Goal: Check status: Check status

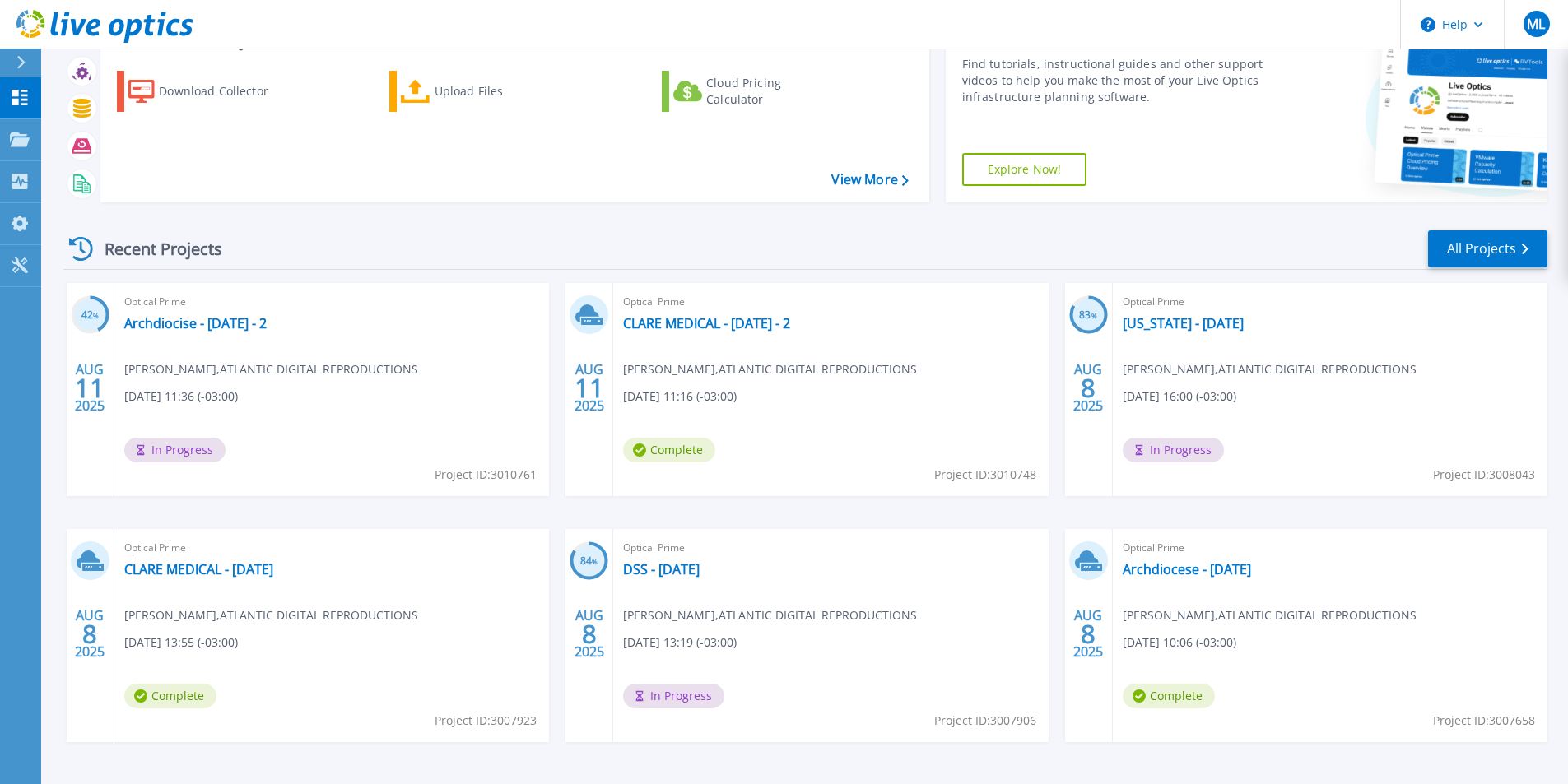
scroll to position [127, 0]
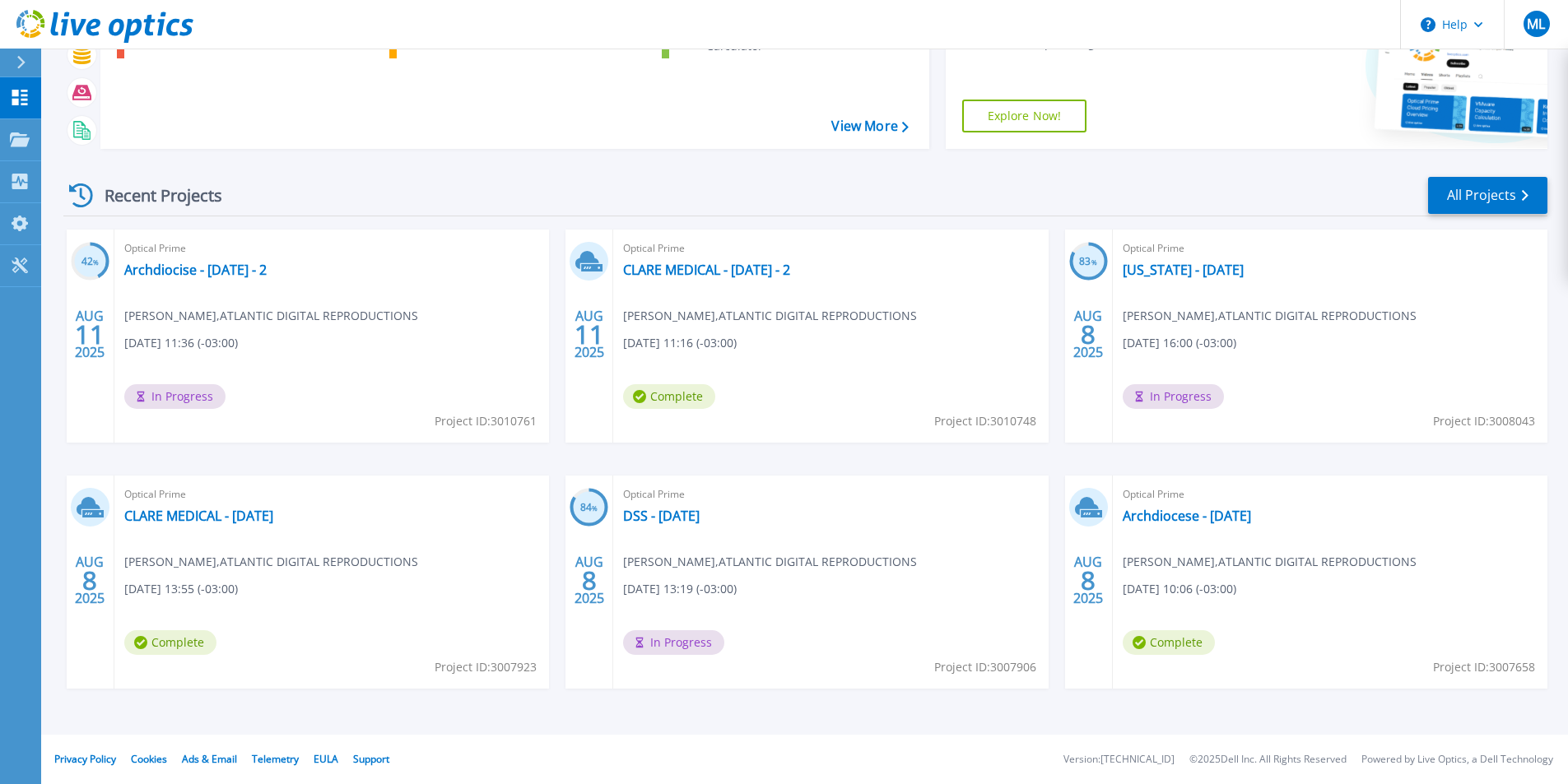
click at [1477, 170] on div "Recent Projects All Projects 42 % AUG 11 2025 Optical Prime Archdiocise - Aug 2…" at bounding box center [805, 448] width 1484 height 573
click at [1495, 198] on link "All Projects" at bounding box center [1487, 196] width 119 height 37
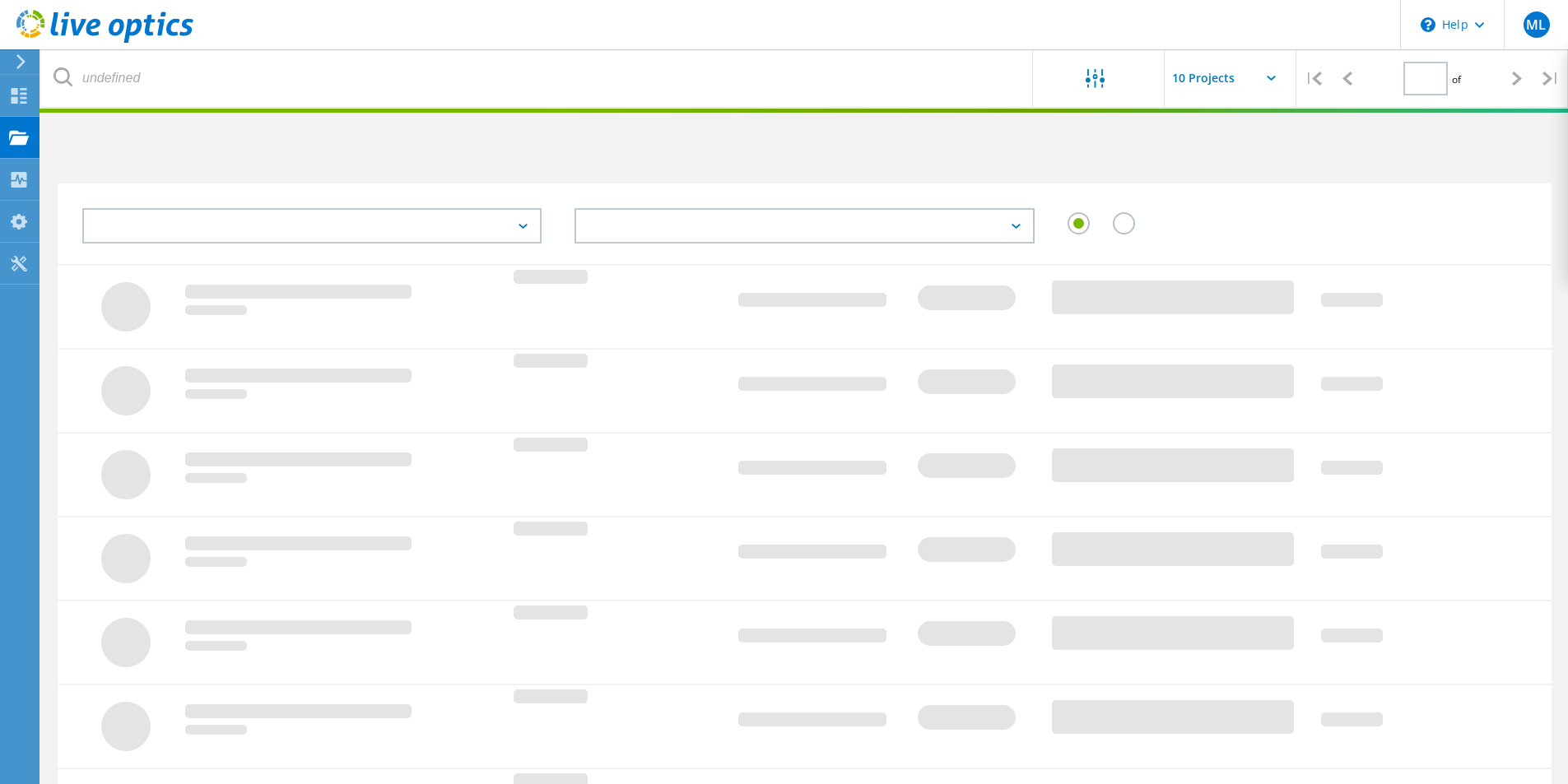
type input "2"
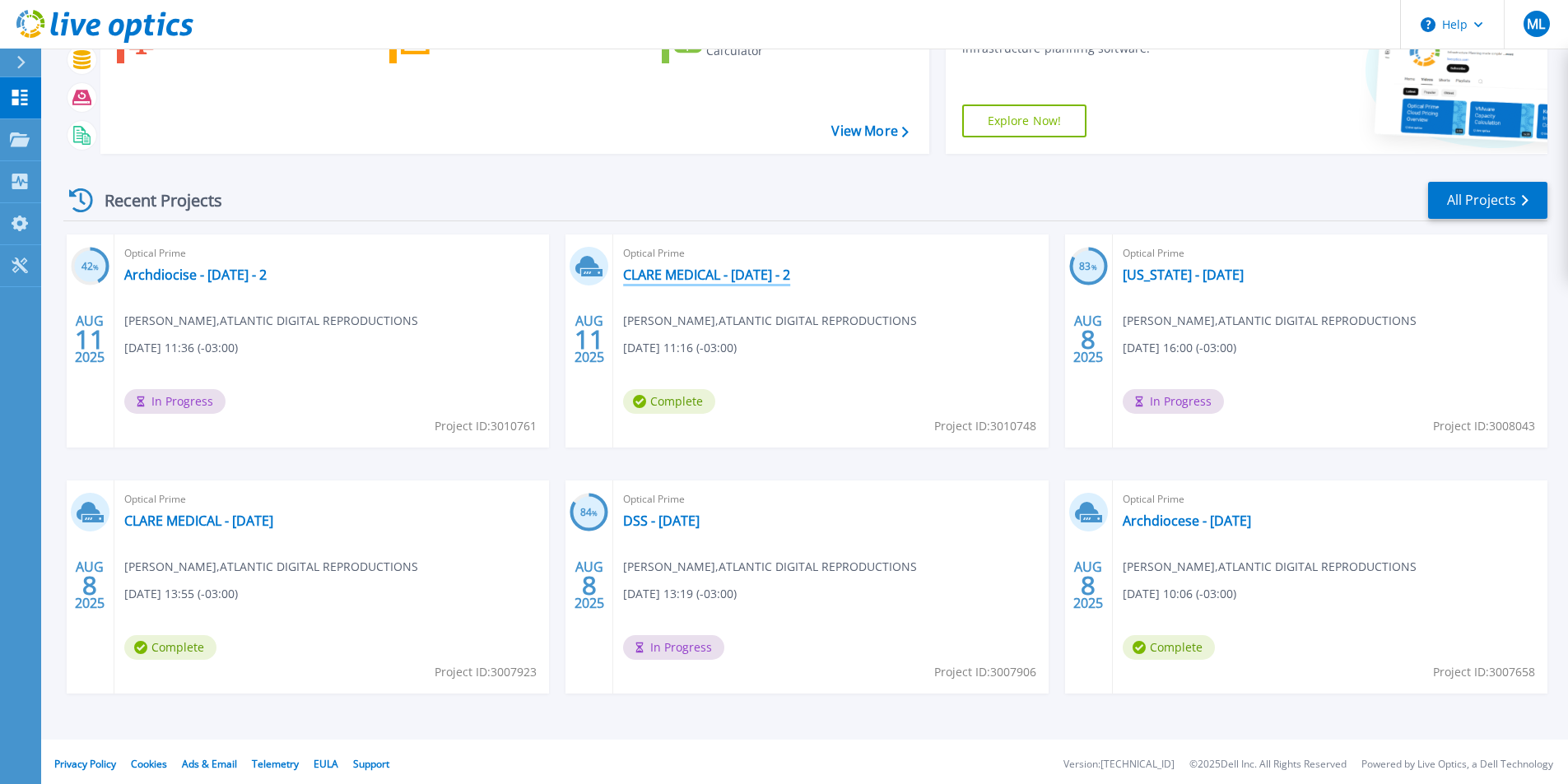
scroll to position [127, 0]
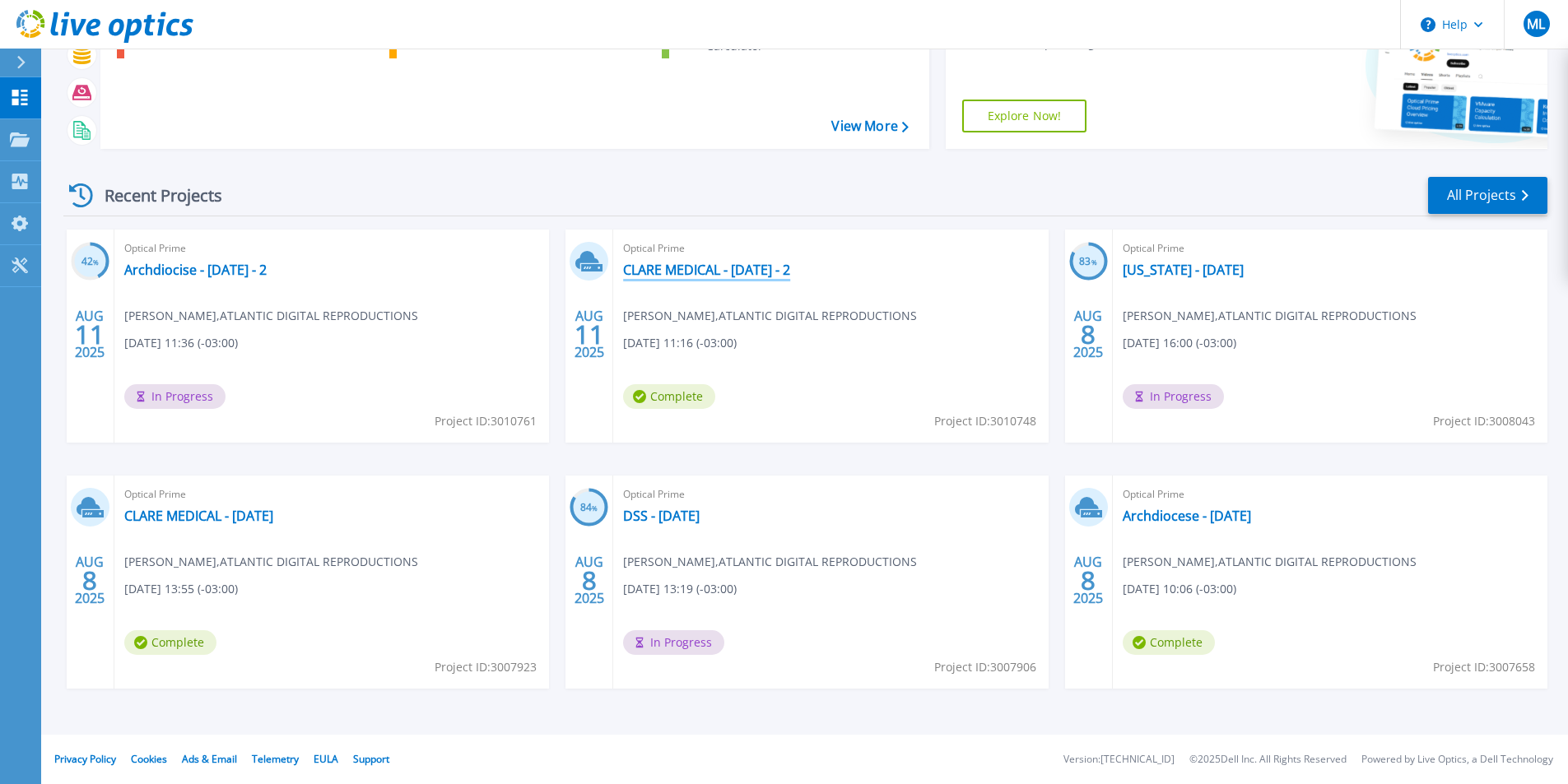
click at [695, 279] on link "CLARE MEDICAL - AUG 2025 - 2" at bounding box center [706, 270] width 167 height 17
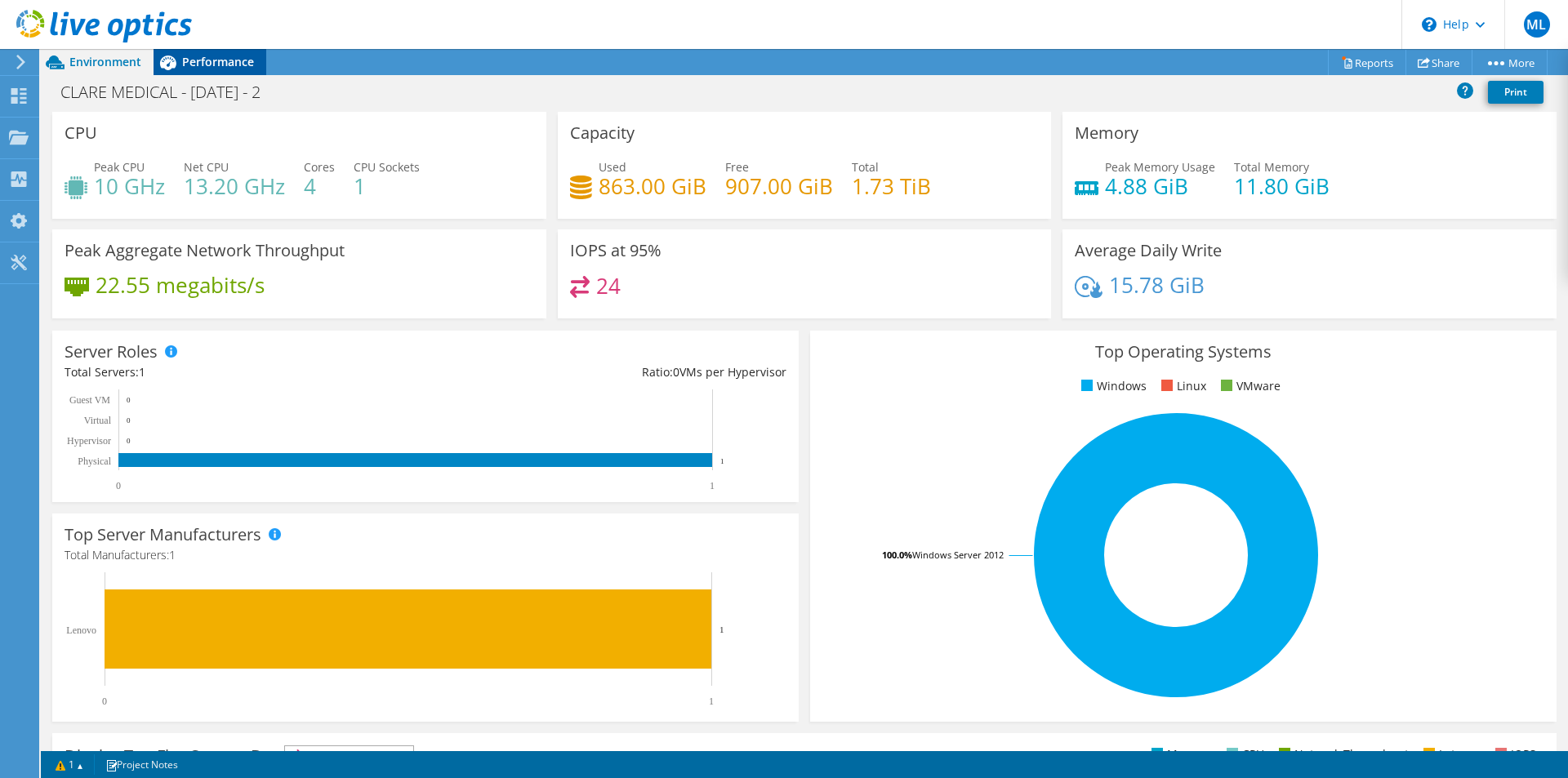
click at [221, 53] on div "Performance" at bounding box center [210, 62] width 113 height 27
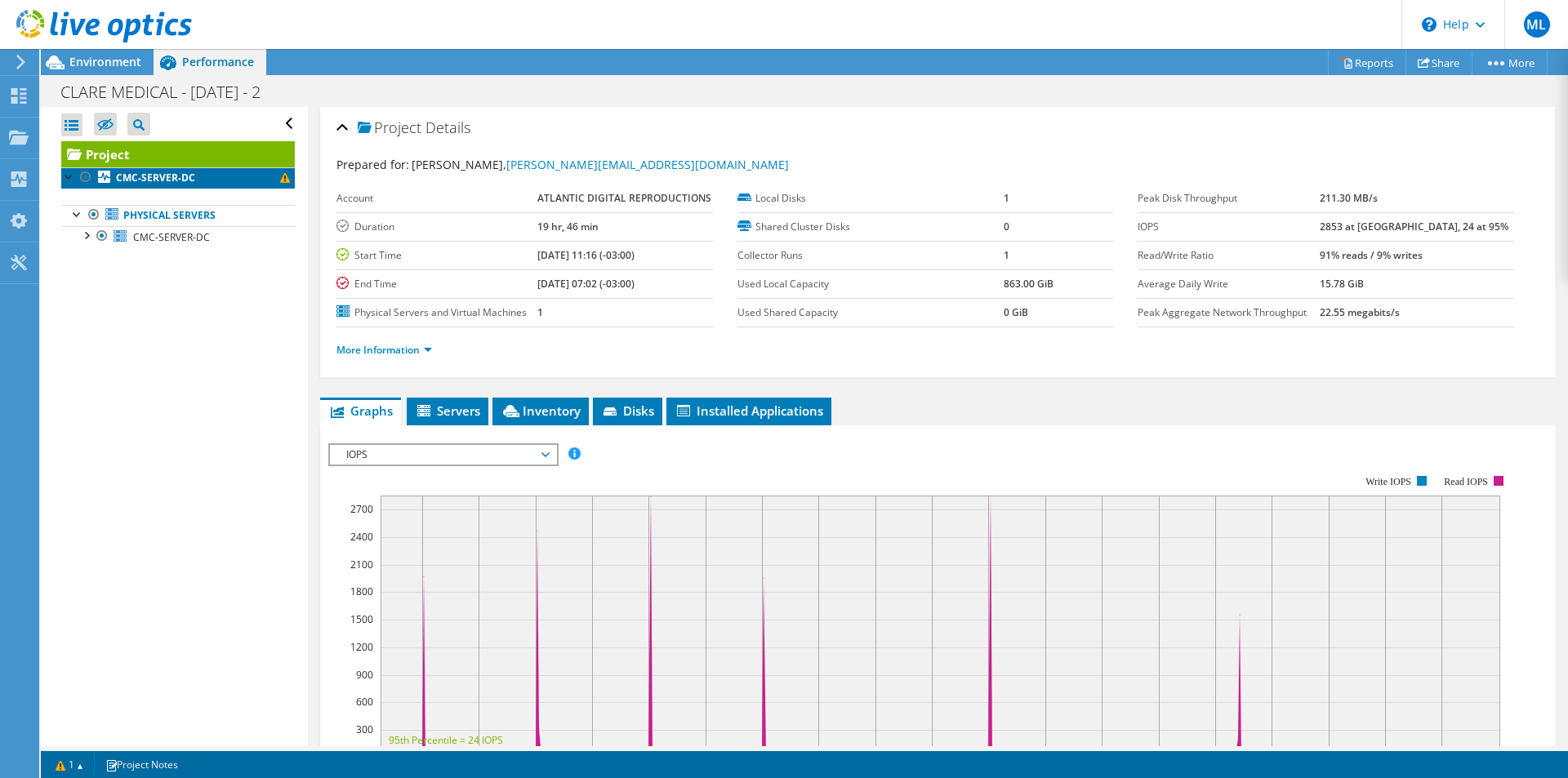
click at [193, 182] on link "CMC-SERVER-DC" at bounding box center [178, 178] width 233 height 21
